Goal: Transaction & Acquisition: Purchase product/service

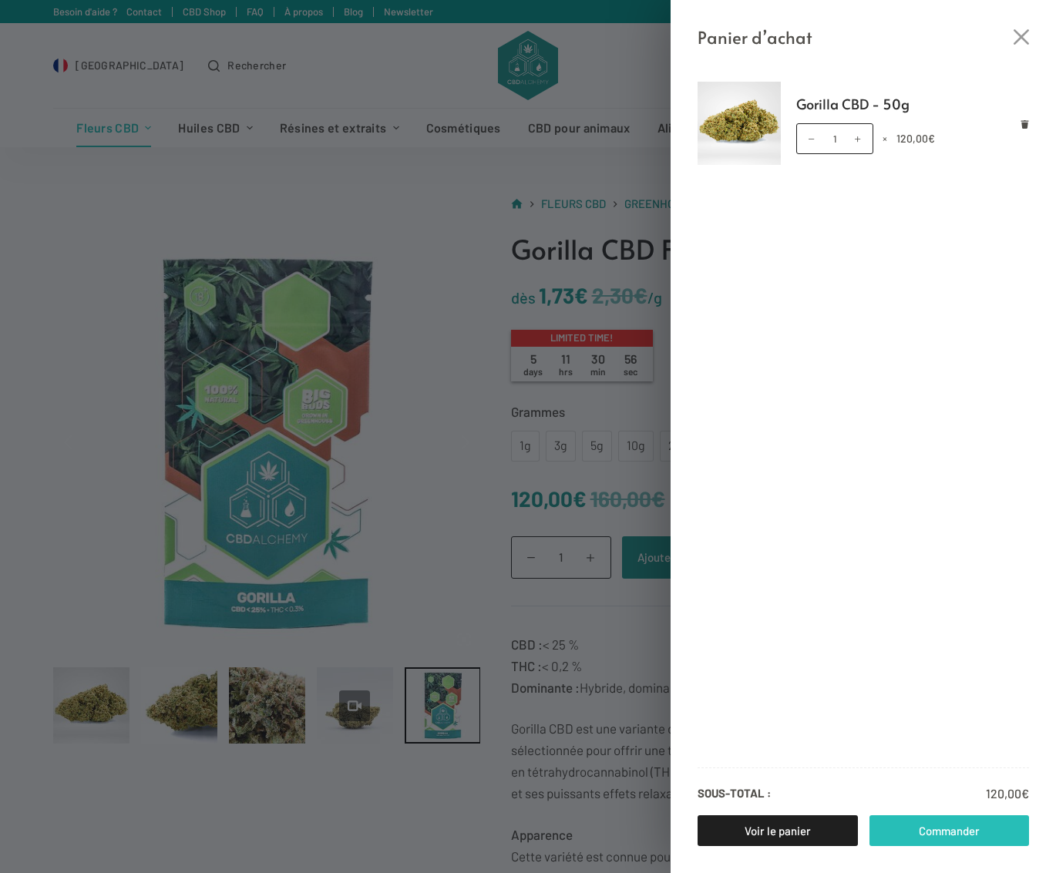
click at [942, 833] on link "Commander" at bounding box center [949, 830] width 160 height 31
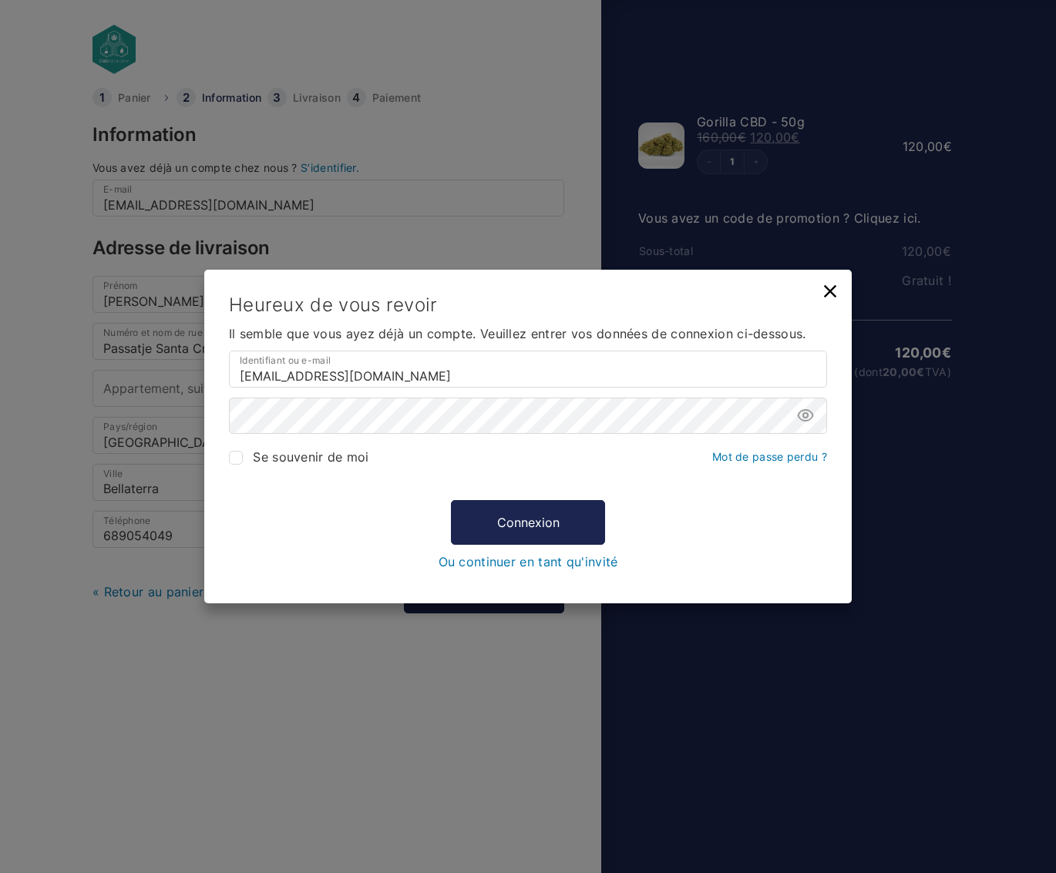
click at [808, 824] on com-1password-button at bounding box center [528, 824] width 1056 height 0
click at [540, 526] on button "Connexion" at bounding box center [528, 522] width 154 height 45
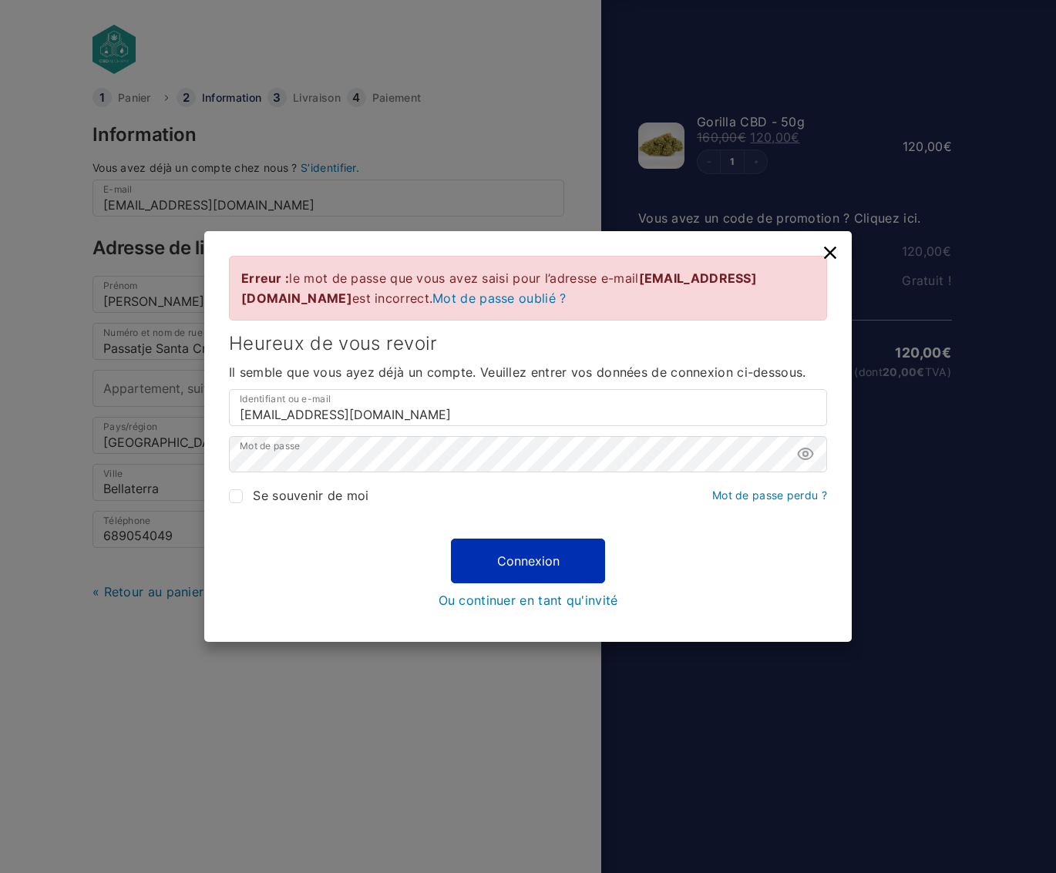
click at [527, 551] on button "Connexion" at bounding box center [528, 561] width 154 height 45
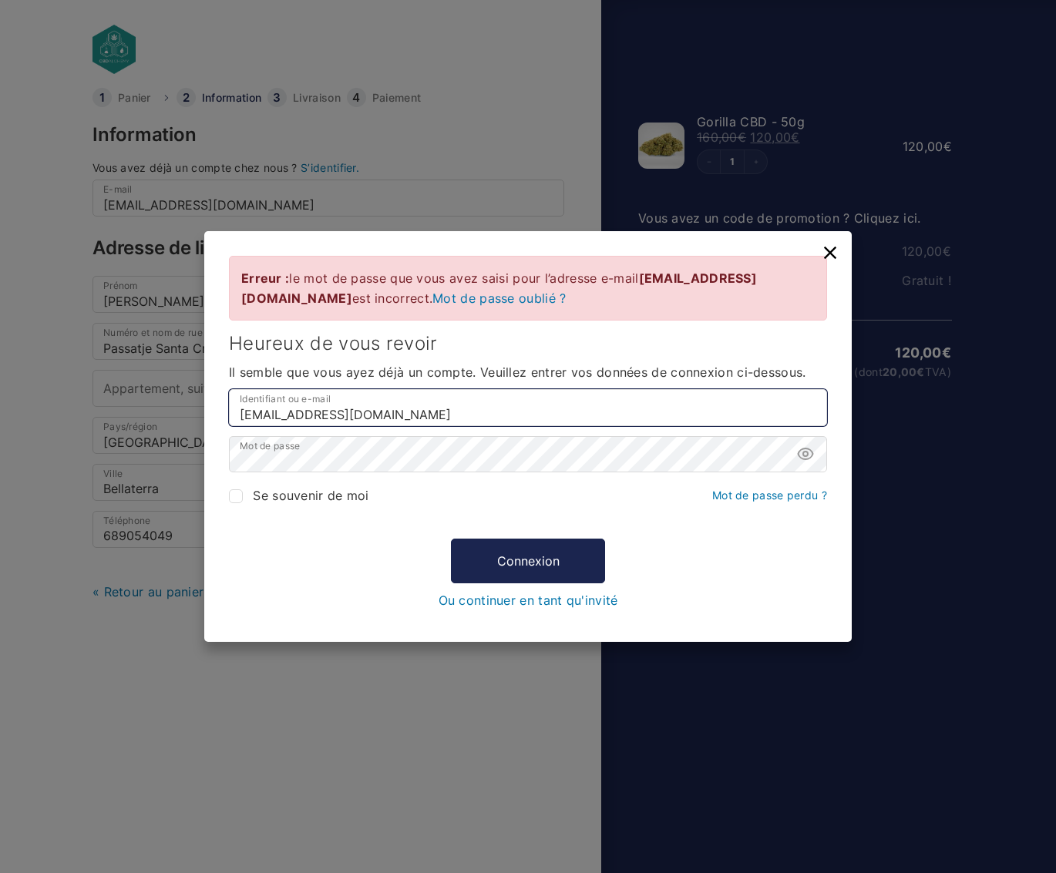
click at [458, 423] on input "[EMAIL_ADDRESS][DOMAIN_NAME]" at bounding box center [528, 407] width 598 height 37
click at [519, 426] on input "[EMAIL_ADDRESS][DOMAIN_NAME]" at bounding box center [528, 407] width 598 height 37
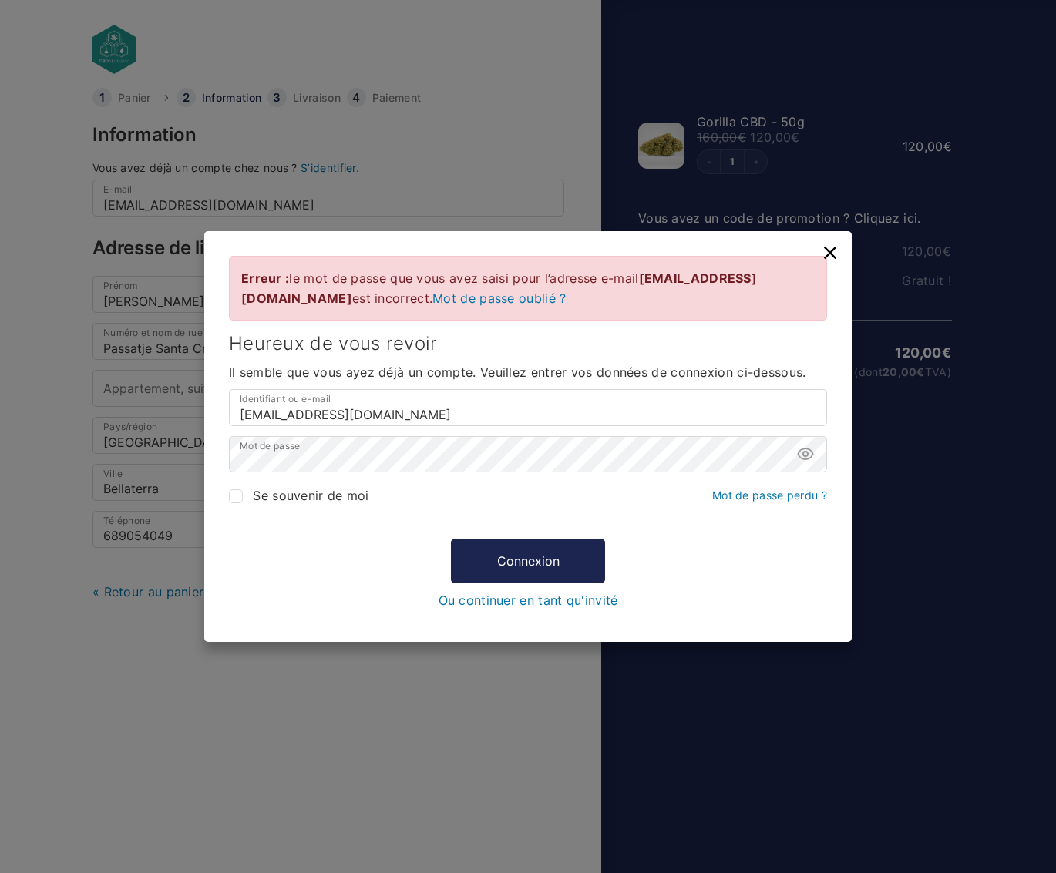
click at [360, 308] on div "Erreur : le mot de passe que vous avez saisi pour l’adresse e-mail [EMAIL_ADDRE…" at bounding box center [527, 288] width 573 height 40
click at [432, 298] on link "Mot de passe oublié ?" at bounding box center [498, 297] width 133 height 15
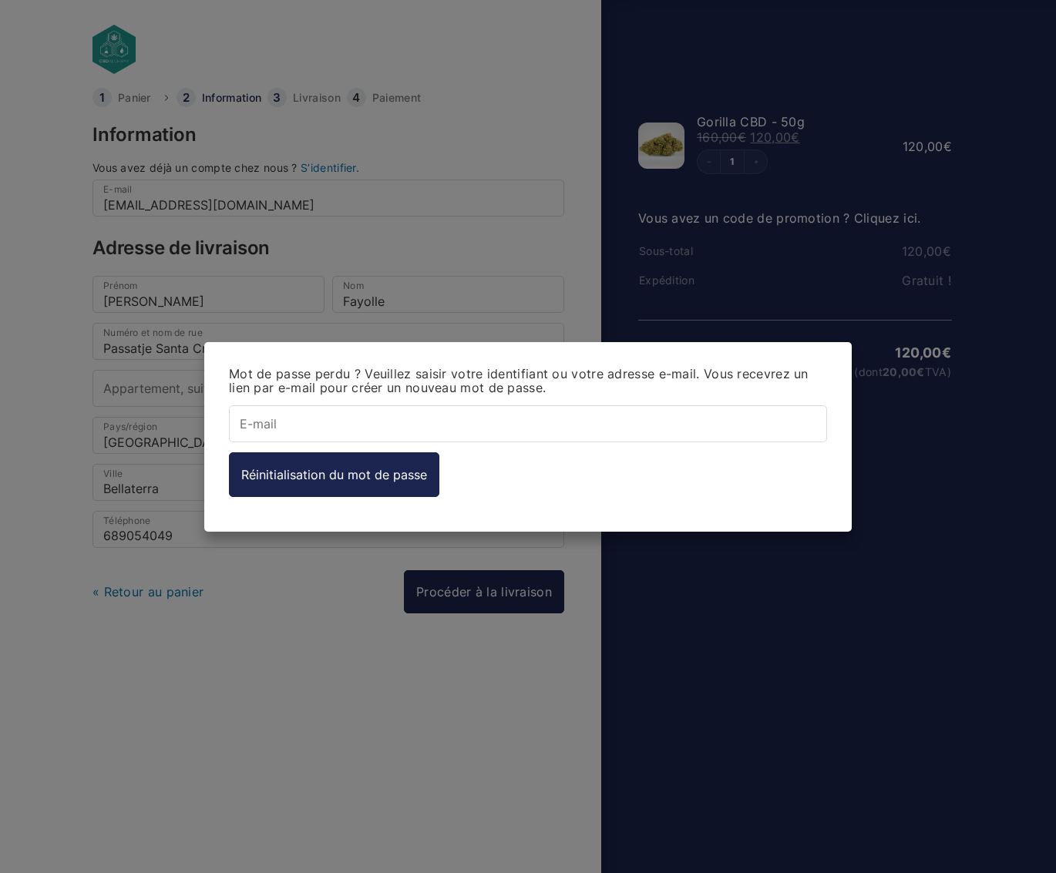
type input "[EMAIL_ADDRESS][DOMAIN_NAME]"
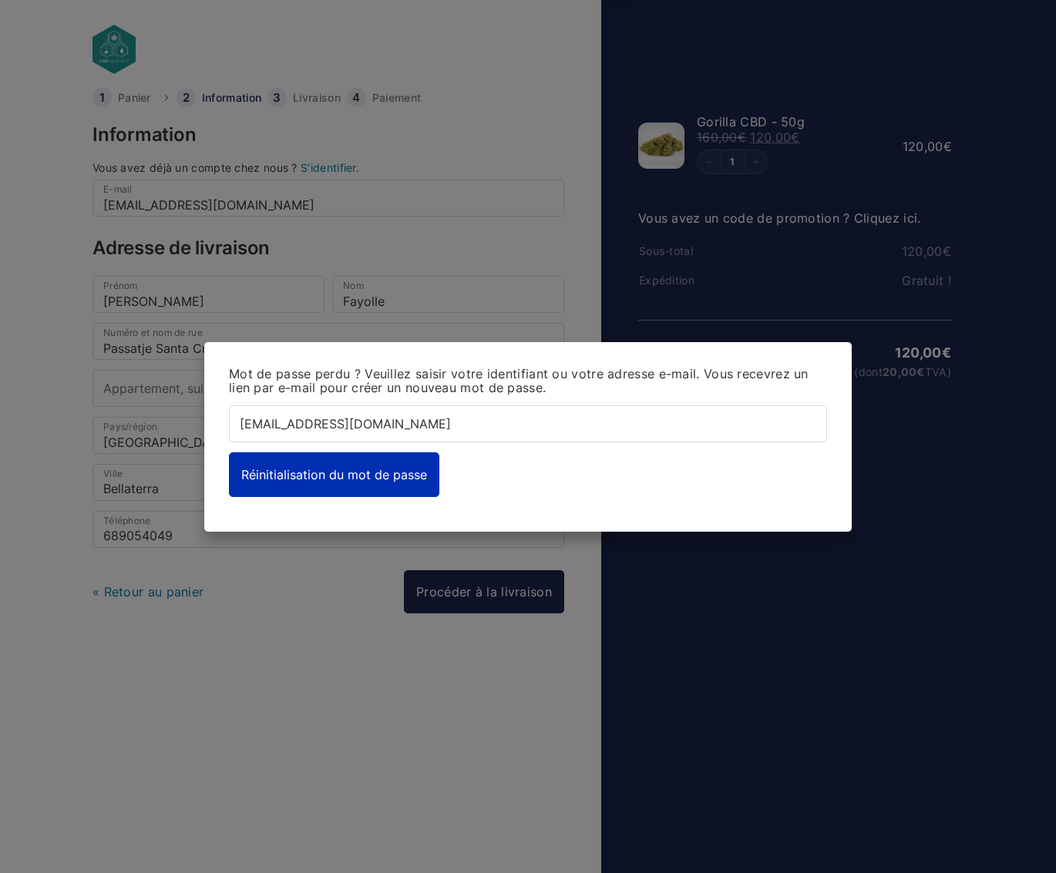
click at [336, 485] on button "Réinitialisation du mot de passe" at bounding box center [334, 474] width 210 height 45
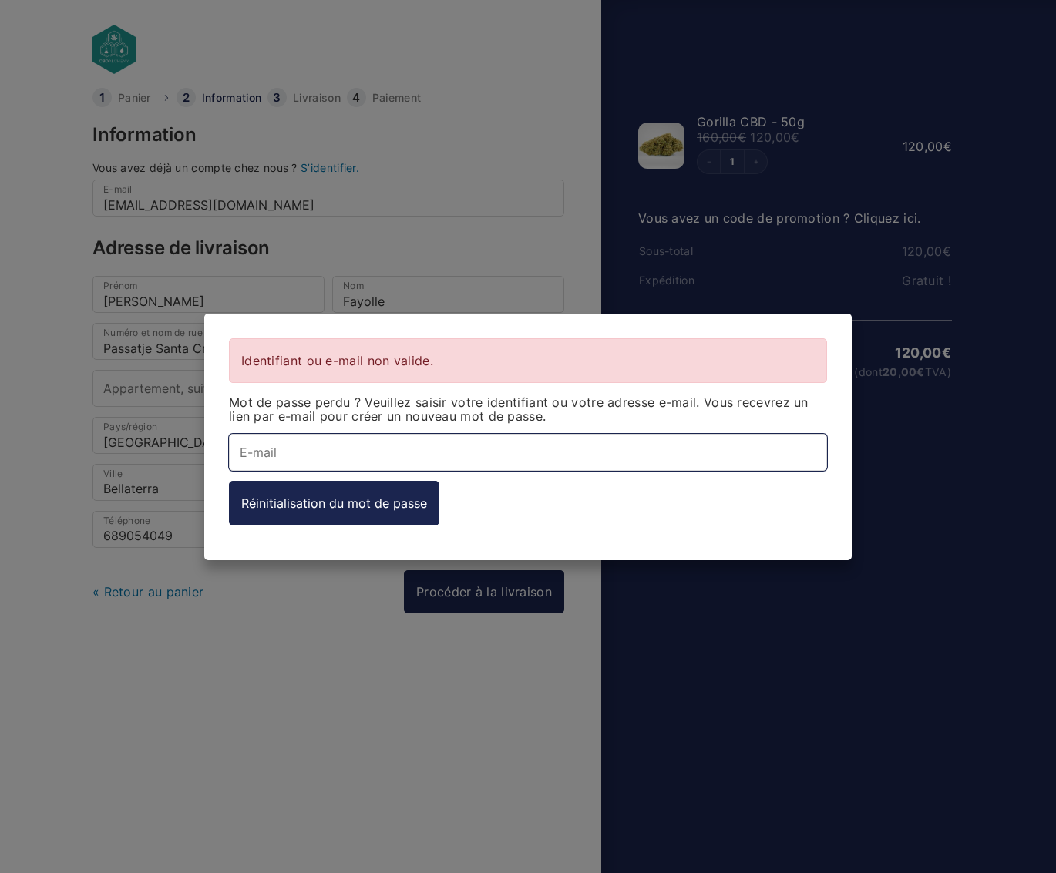
click at [353, 462] on input "E-mail *" at bounding box center [528, 451] width 598 height 37
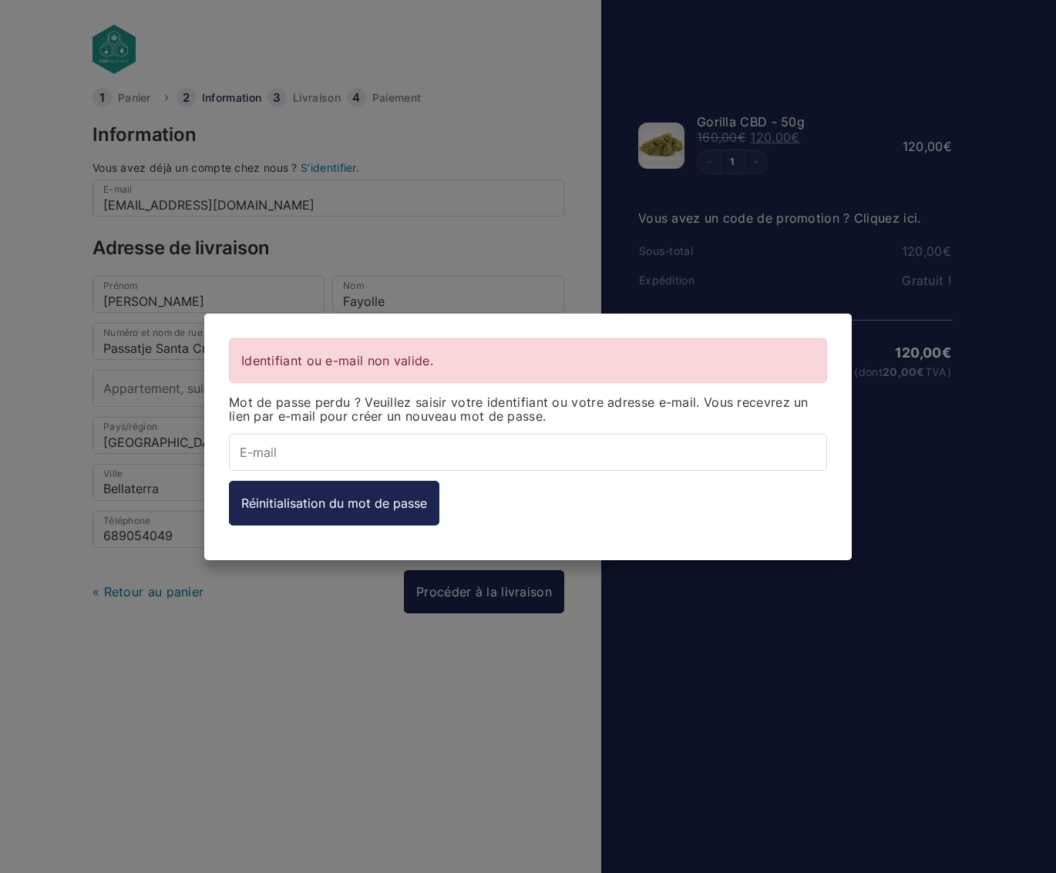
click at [275, 682] on div "Identifiant ou e-mail non valide. Mot de passe perdu ? Veuillez saisir votre id…" at bounding box center [528, 436] width 1056 height 873
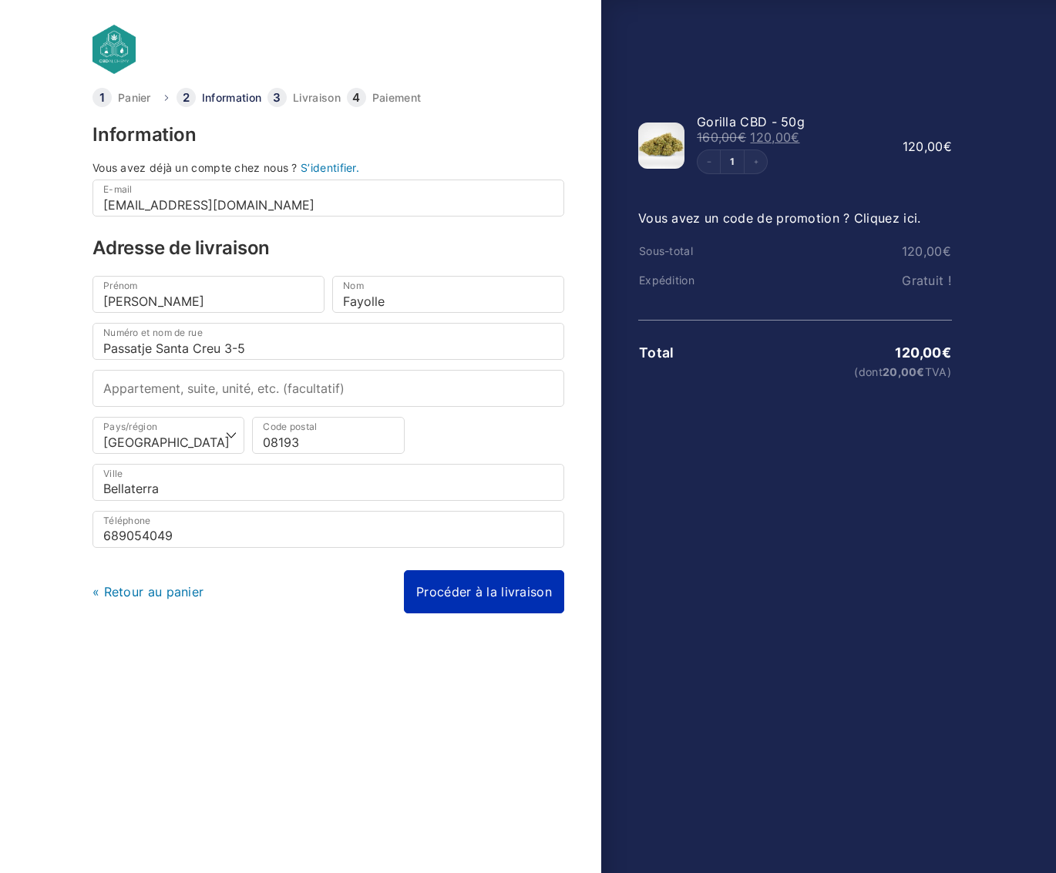
click at [509, 586] on link "Procéder à la livraison" at bounding box center [484, 591] width 160 height 43
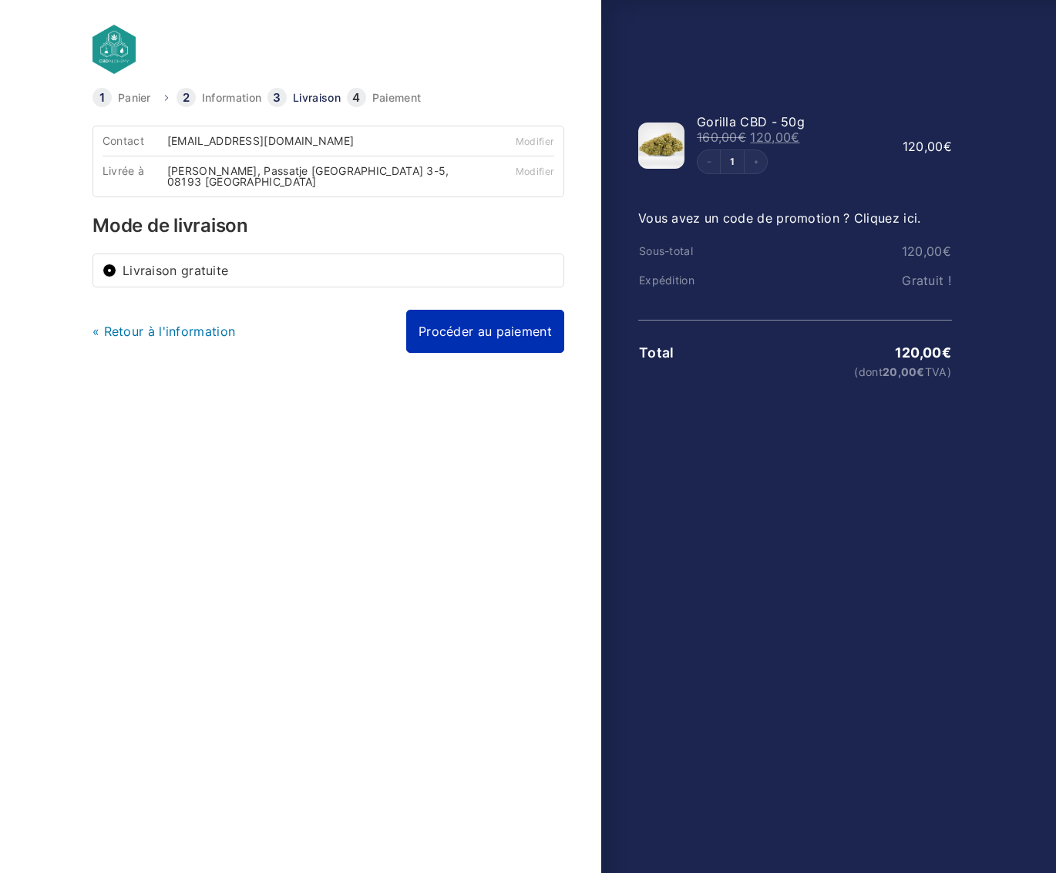
click at [488, 327] on link "Procéder au paiement" at bounding box center [485, 331] width 158 height 43
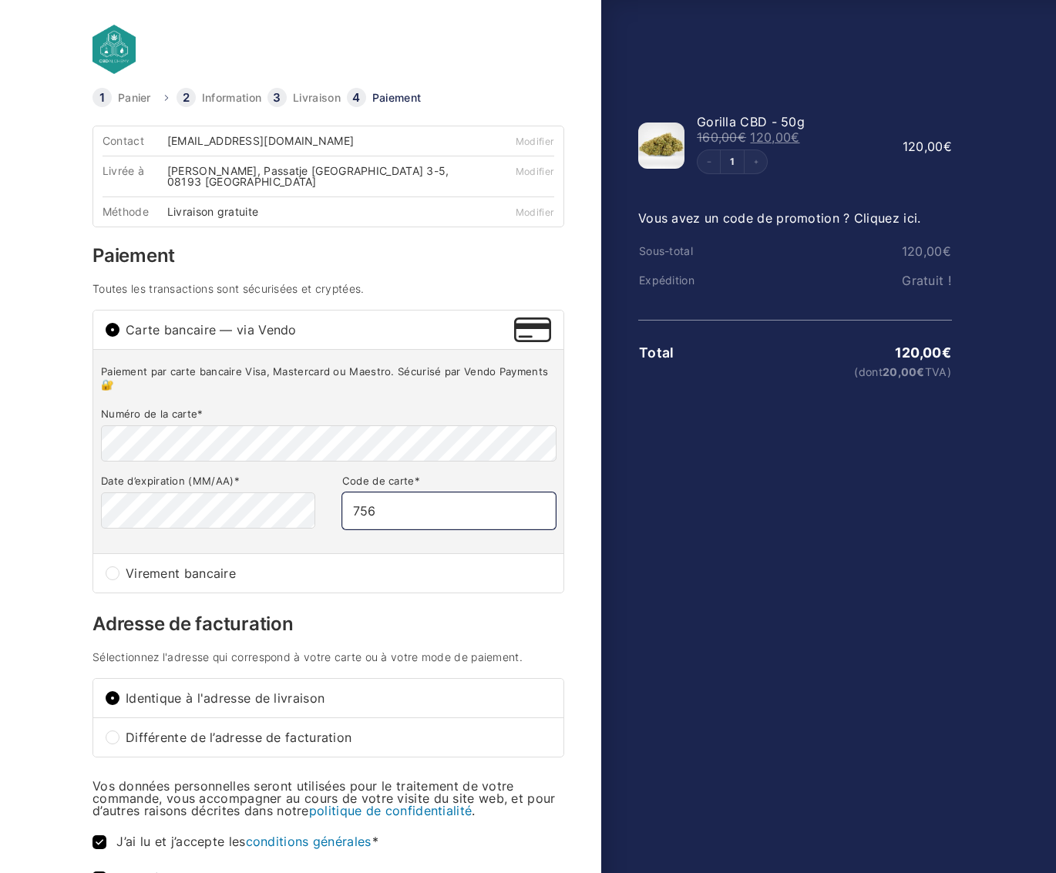
type input "756"
click at [766, 529] on div "Afficher le récapitulatif de la commande Masquer le récapitulatif de la command…" at bounding box center [784, 584] width 366 height 993
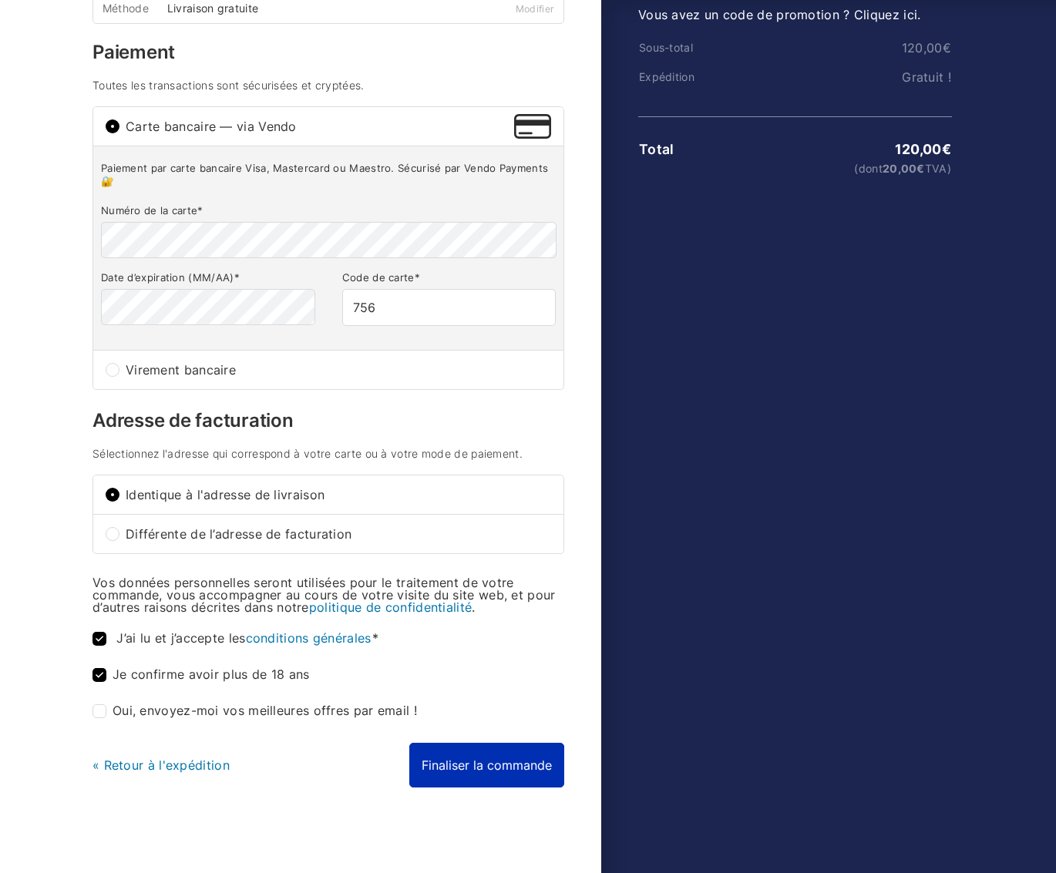
click at [489, 768] on button "Finaliser la commande" at bounding box center [486, 765] width 155 height 45
